Goal: Task Accomplishment & Management: Manage account settings

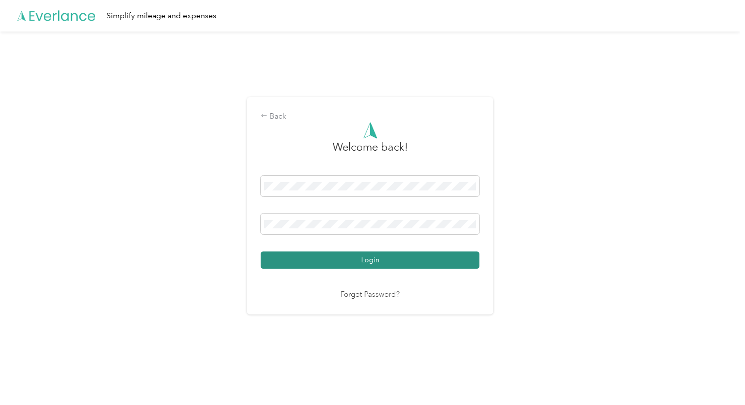
click at [392, 259] on button "Login" at bounding box center [369, 260] width 219 height 17
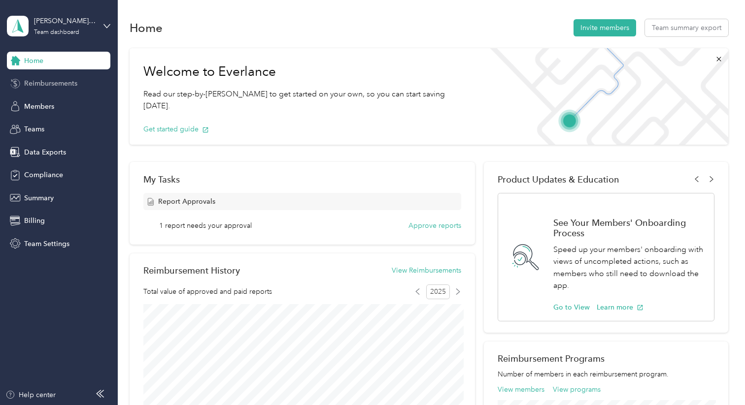
click at [63, 87] on span "Reimbursements" at bounding box center [50, 83] width 53 height 10
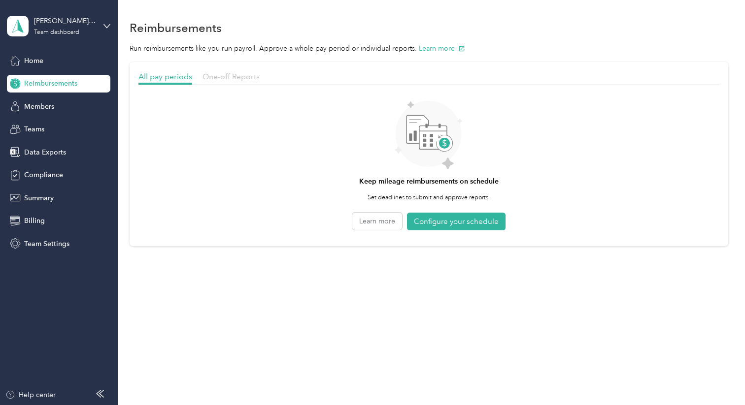
click at [224, 76] on span "One-off Reports" at bounding box center [230, 76] width 57 height 9
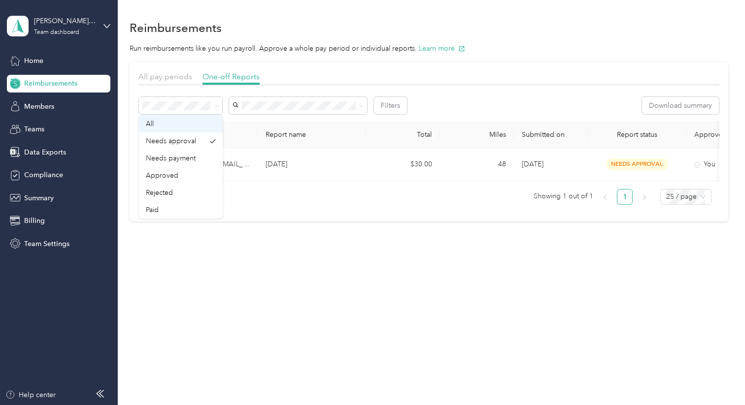
click at [182, 124] on div "All" at bounding box center [181, 124] width 70 height 10
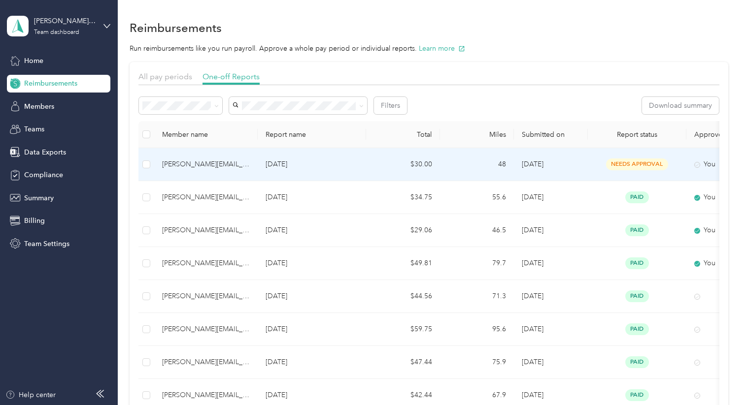
click at [427, 167] on td "$30.00" at bounding box center [403, 164] width 74 height 33
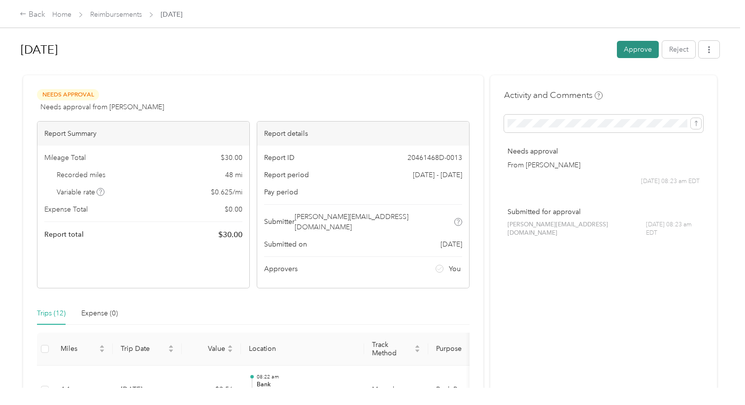
click at [654, 51] on button "Approve" at bounding box center [638, 49] width 42 height 17
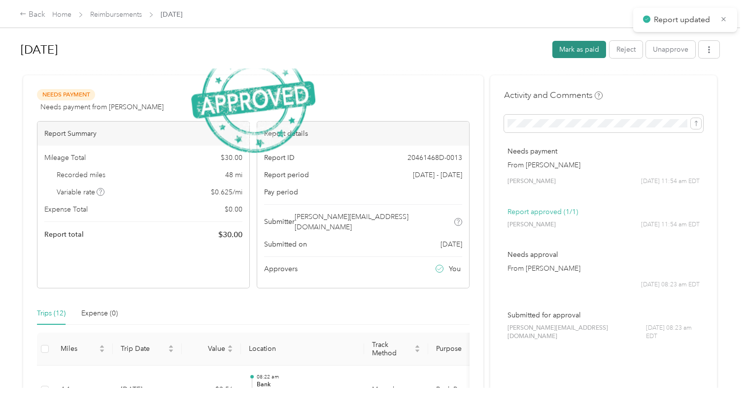
click at [597, 51] on button "Mark as paid" at bounding box center [579, 49] width 54 height 17
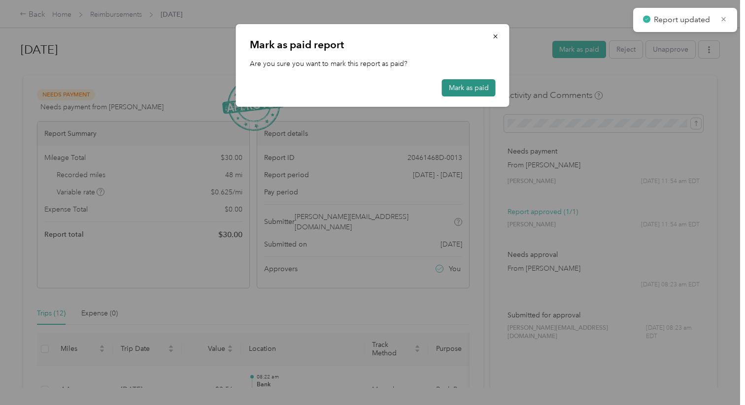
click at [474, 85] on button "Mark as paid" at bounding box center [469, 87] width 54 height 17
